Goal: Task Accomplishment & Management: Manage account settings

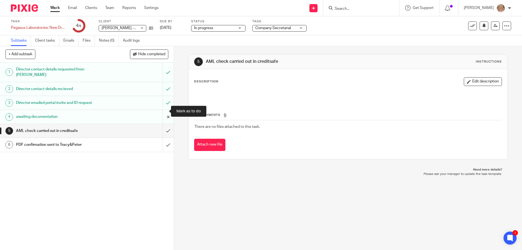
click at [163, 111] on input "submit" at bounding box center [87, 117] width 174 height 14
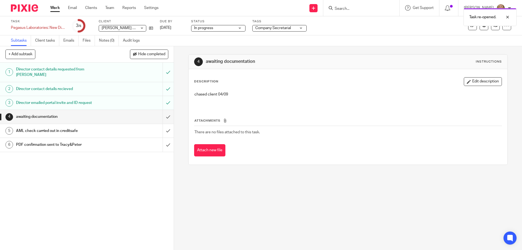
click at [237, 97] on p at bounding box center [347, 99] width 307 height 5
click at [472, 82] on button "Edit description" at bounding box center [483, 81] width 38 height 9
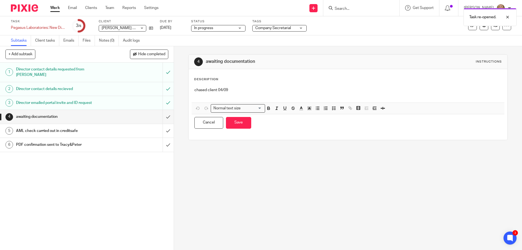
click at [239, 91] on p "chased client 04/09" at bounding box center [347, 89] width 307 height 5
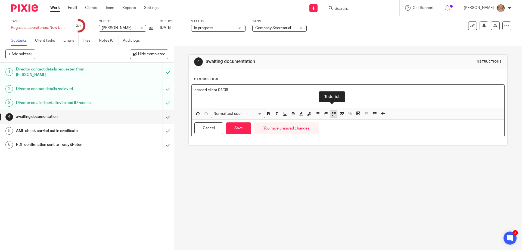
click at [332, 115] on icon "button" at bounding box center [334, 113] width 5 height 5
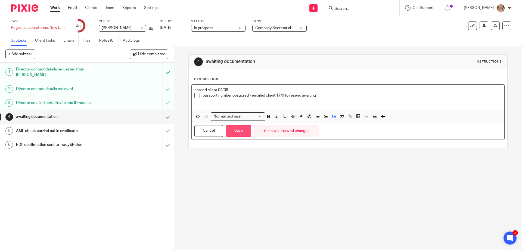
click at [234, 134] on button "Save" at bounding box center [238, 131] width 25 height 12
